Goal: Task Accomplishment & Management: Use online tool/utility

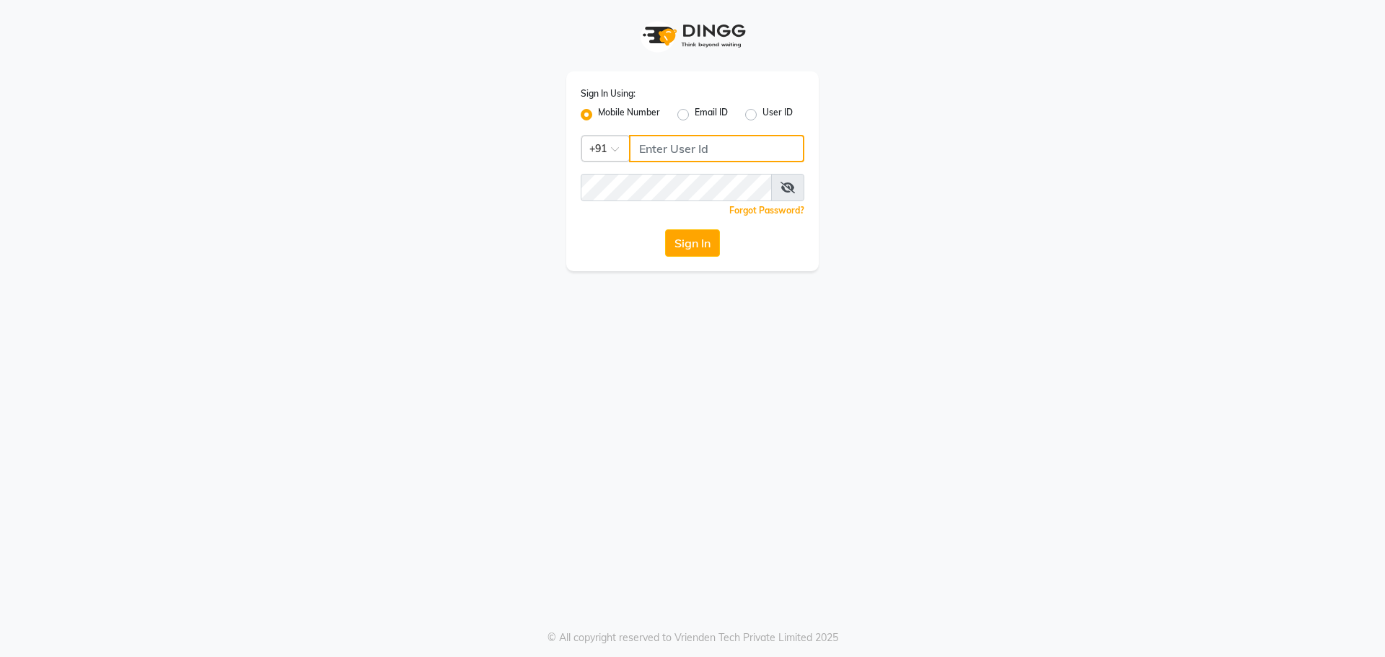
click at [660, 141] on input "Username" at bounding box center [716, 148] width 175 height 27
type input "8454897287"
click at [676, 233] on button "Sign In" at bounding box center [692, 242] width 55 height 27
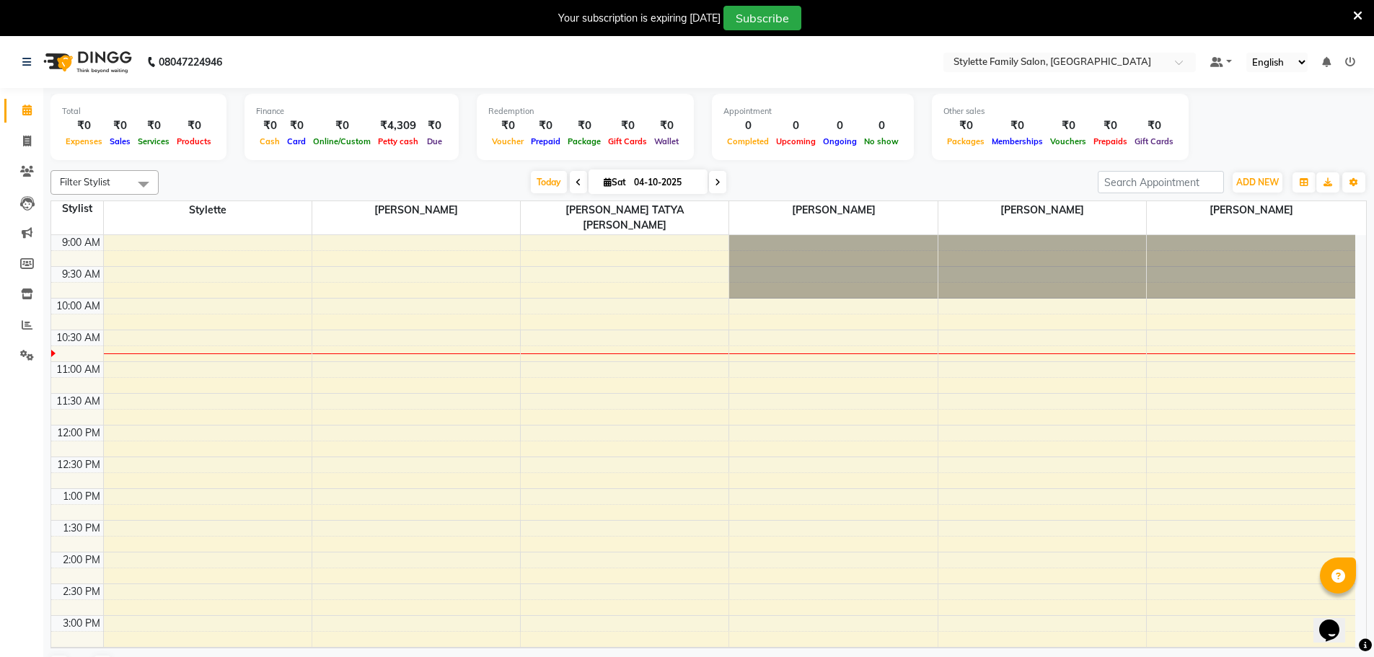
click at [1357, 16] on icon at bounding box center [1357, 15] width 9 height 13
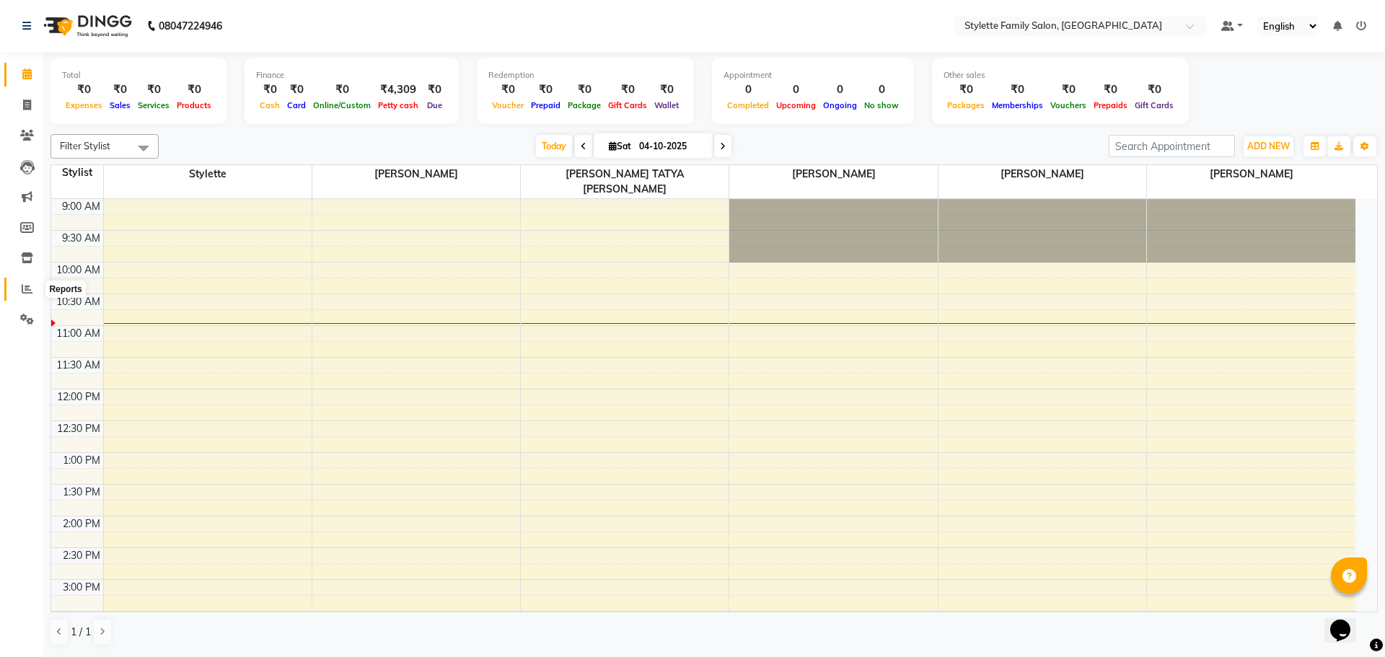
click at [25, 289] on icon at bounding box center [27, 288] width 11 height 11
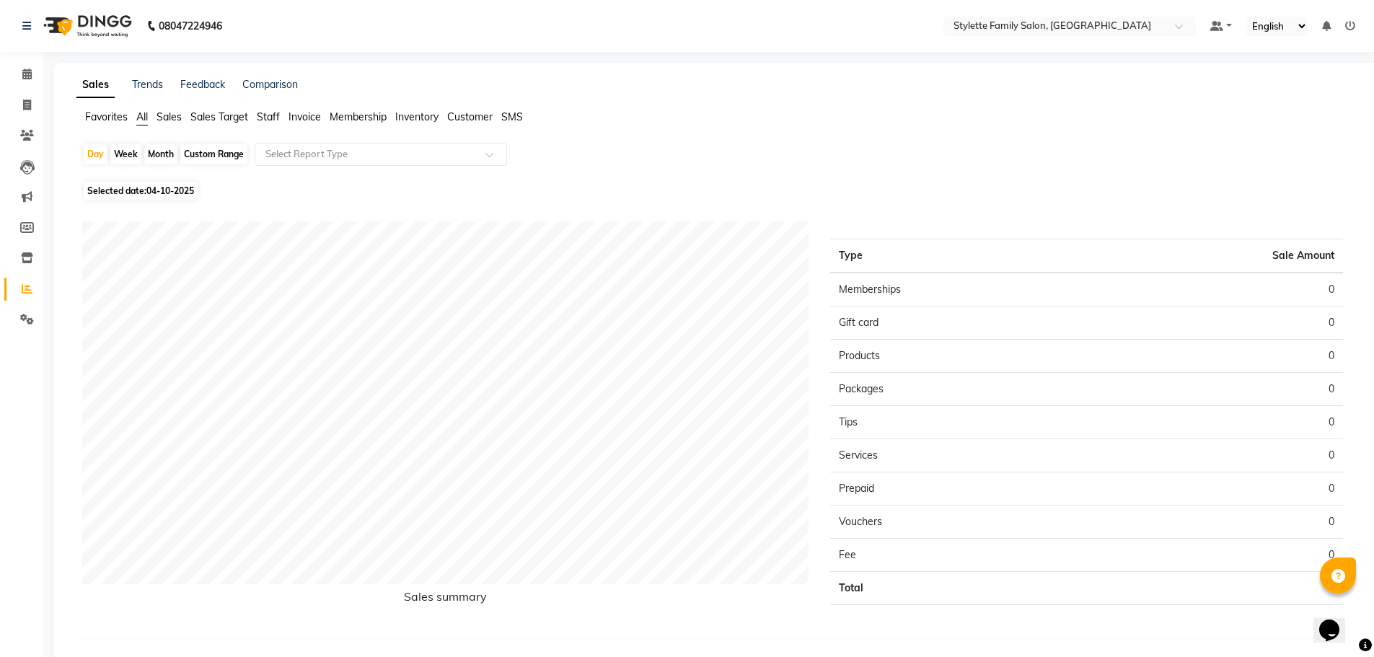
click at [169, 190] on span "04-10-2025" at bounding box center [170, 190] width 48 height 11
select select "10"
select select "2025"
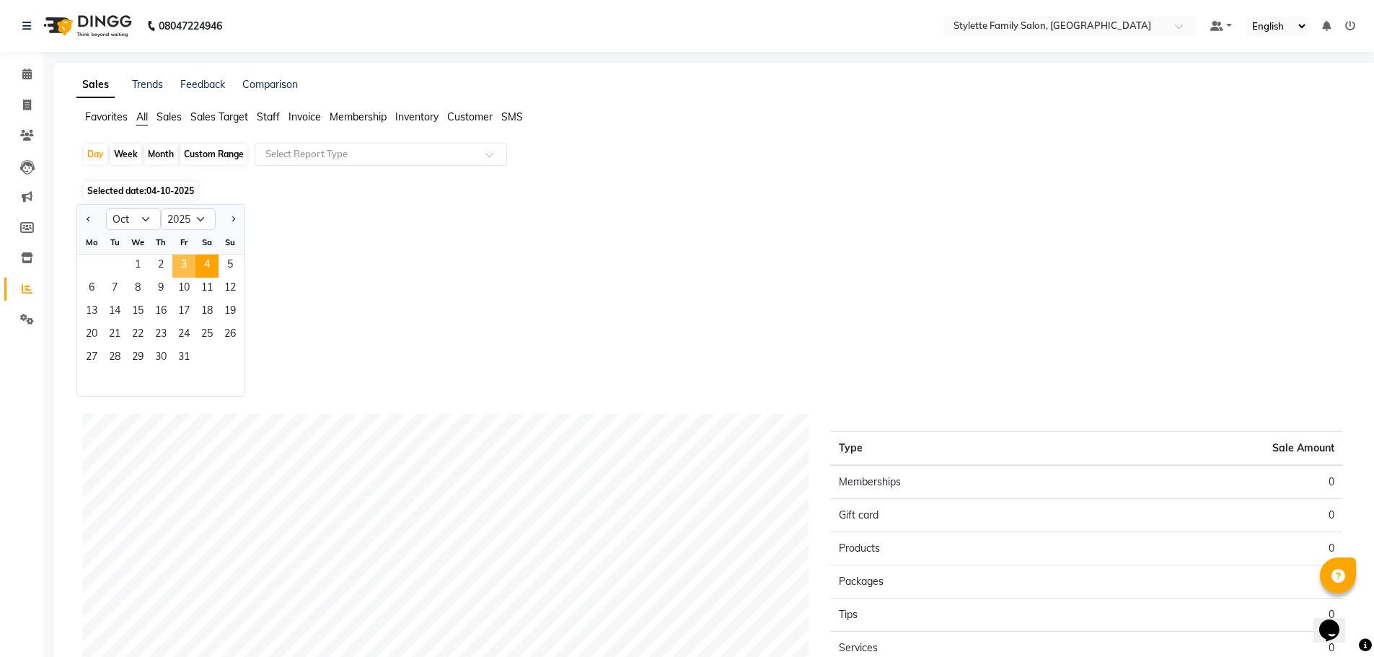
click at [181, 266] on span "3" at bounding box center [183, 266] width 23 height 23
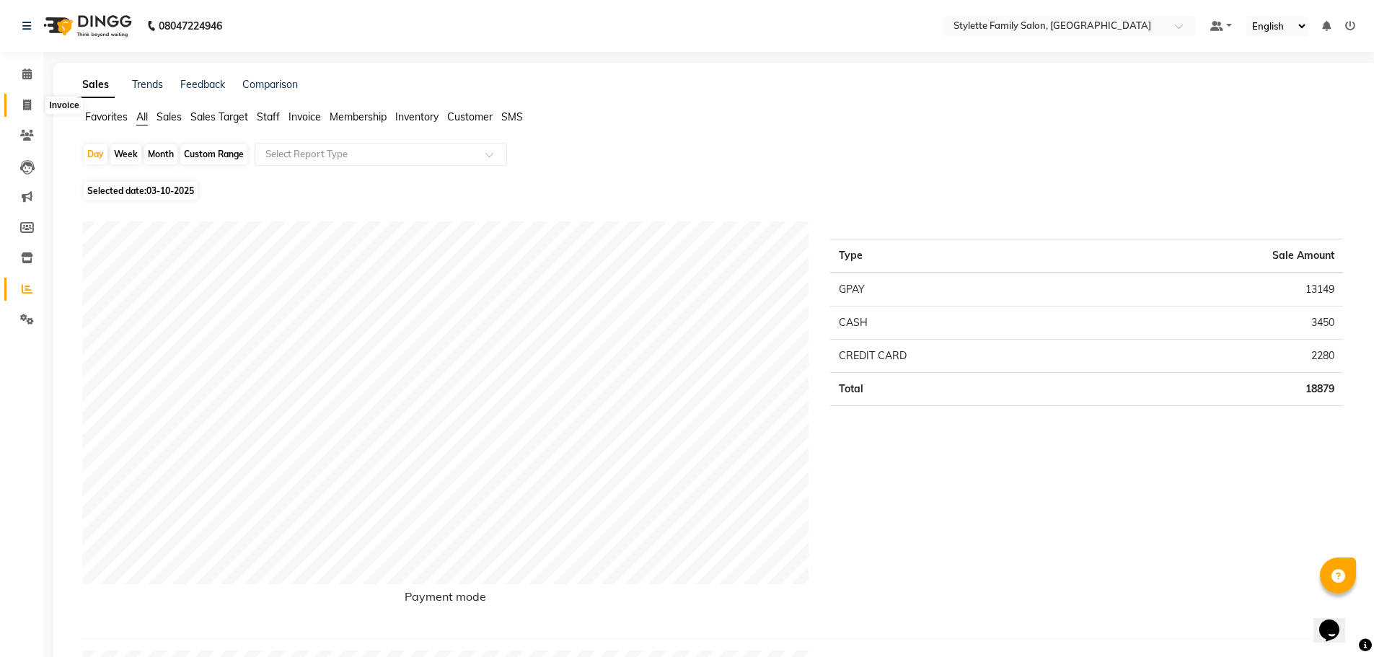
click at [17, 101] on span at bounding box center [26, 105] width 25 height 17
select select "6990"
select select "service"
